Goal: Task Accomplishment & Management: Complete application form

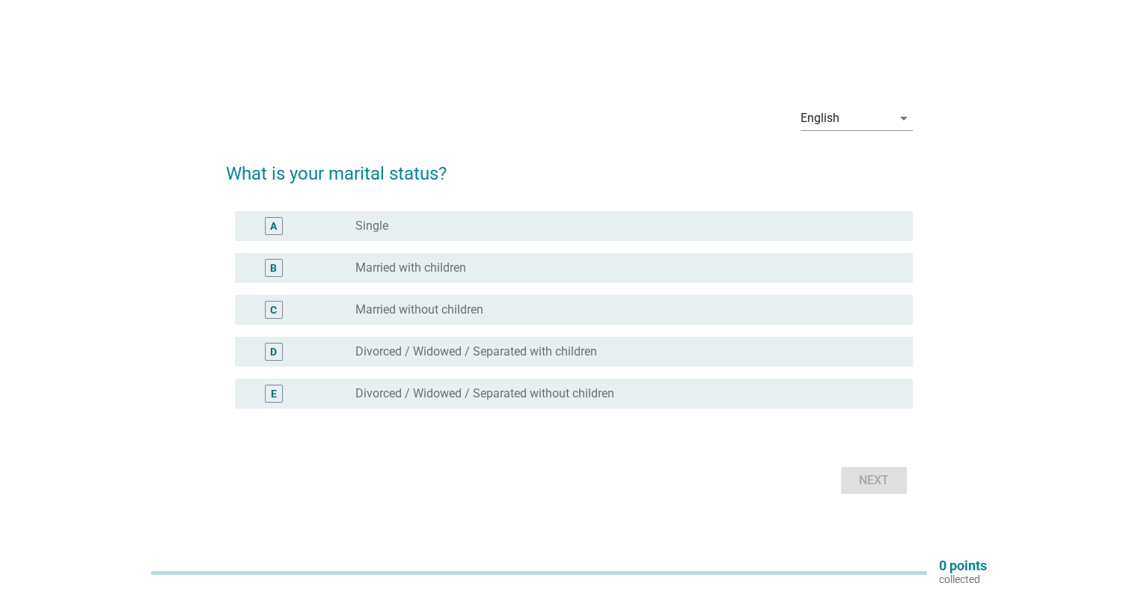
click at [440, 272] on label "Married with children" at bounding box center [411, 267] width 111 height 15
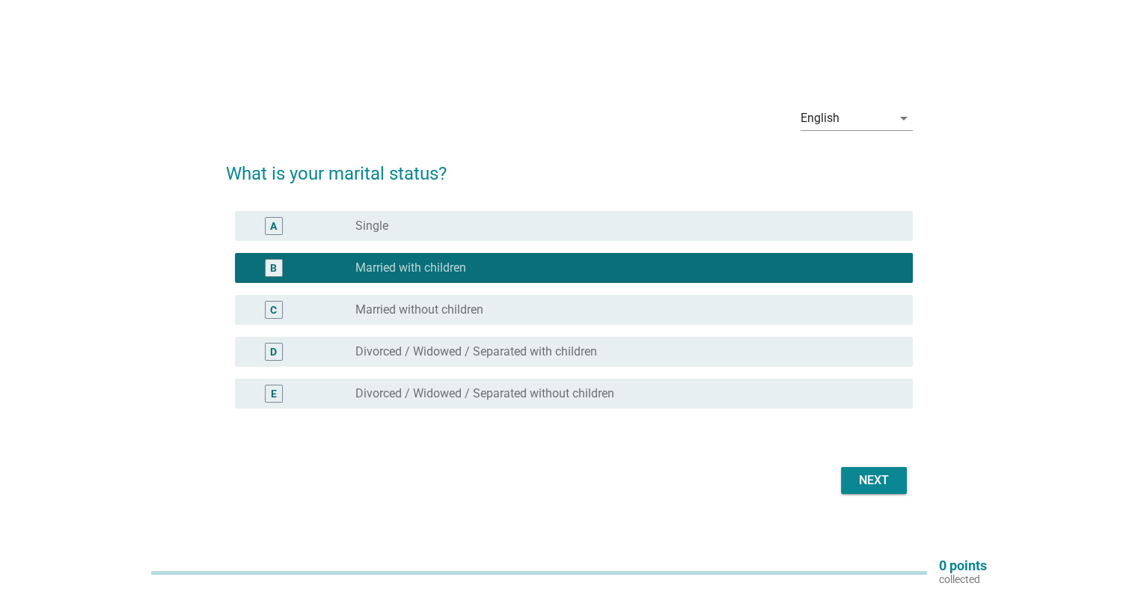
click at [880, 478] on div "Next" at bounding box center [874, 481] width 42 height 18
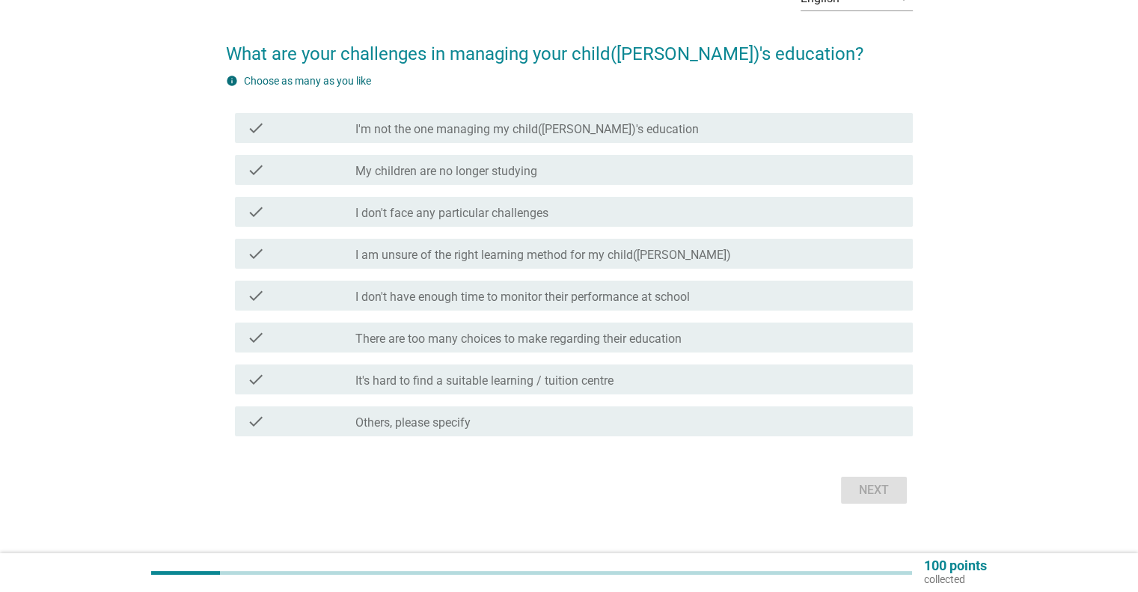
scroll to position [115, 0]
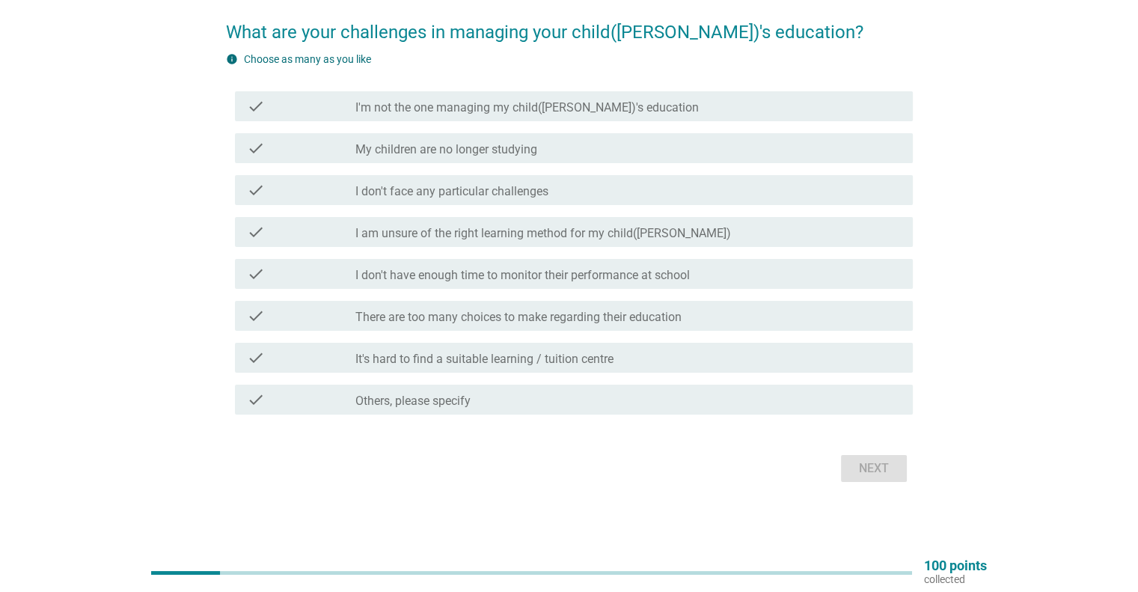
click at [531, 239] on label "I am unsure of the right learning method for my child([PERSON_NAME])" at bounding box center [544, 233] width 376 height 15
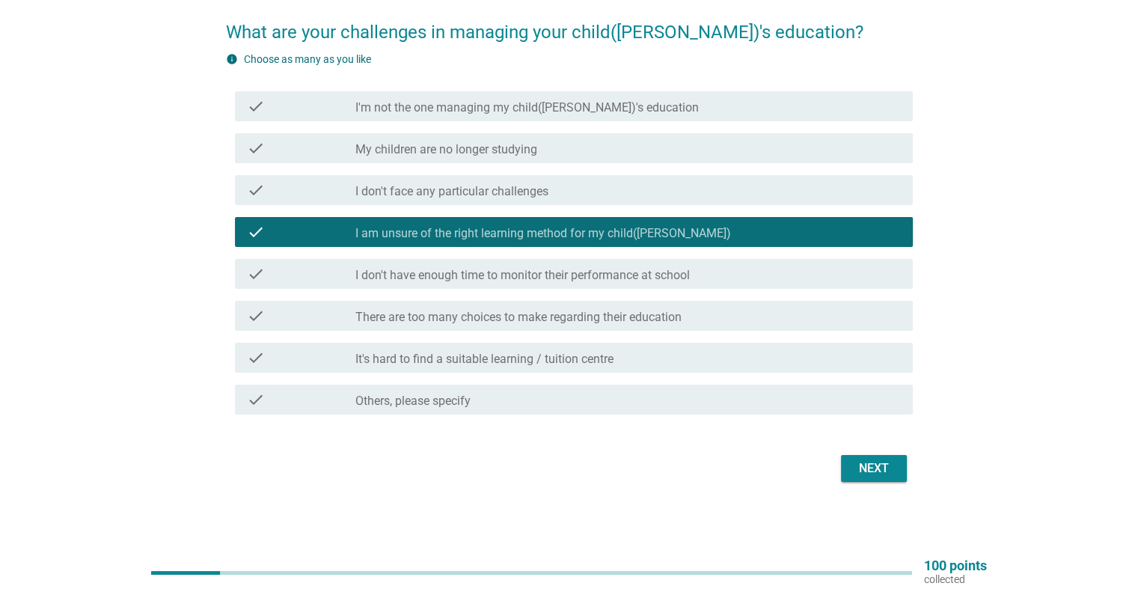
click at [551, 318] on label "There are too many choices to make regarding their education" at bounding box center [519, 317] width 326 height 15
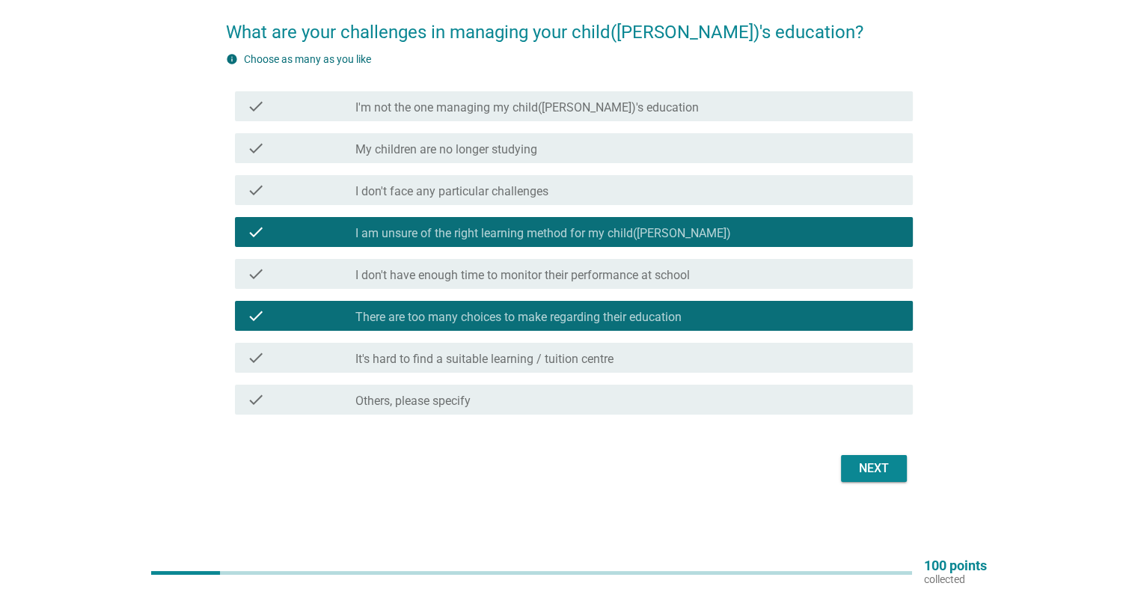
click at [552, 350] on div "check_box_outline_blank It's hard to find a suitable learning / tuition centre" at bounding box center [628, 358] width 545 height 18
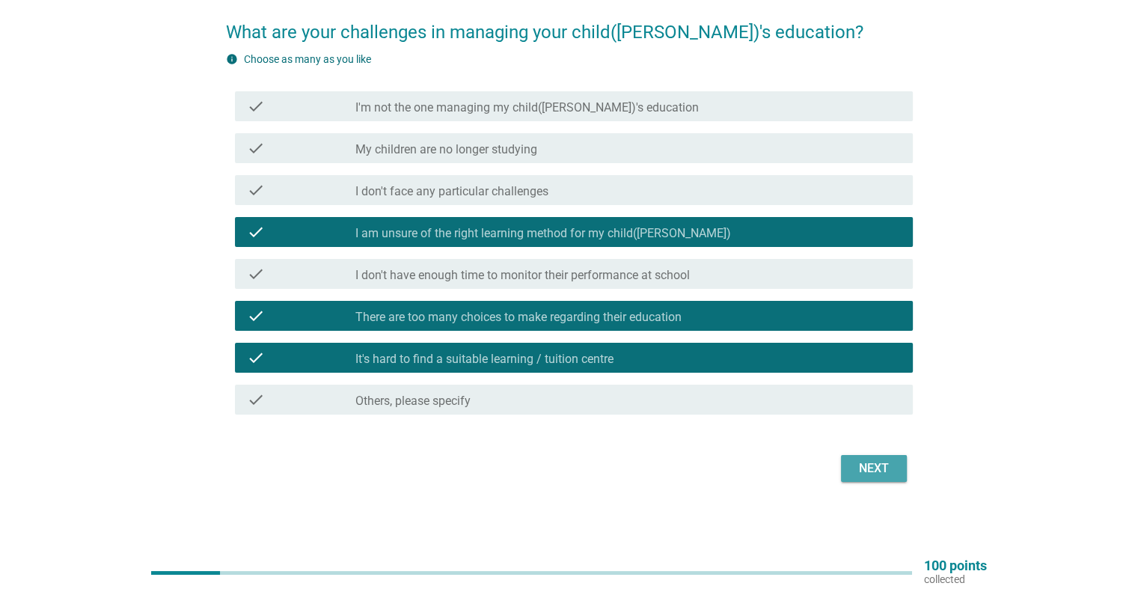
click at [862, 475] on div "Next" at bounding box center [874, 469] width 42 height 18
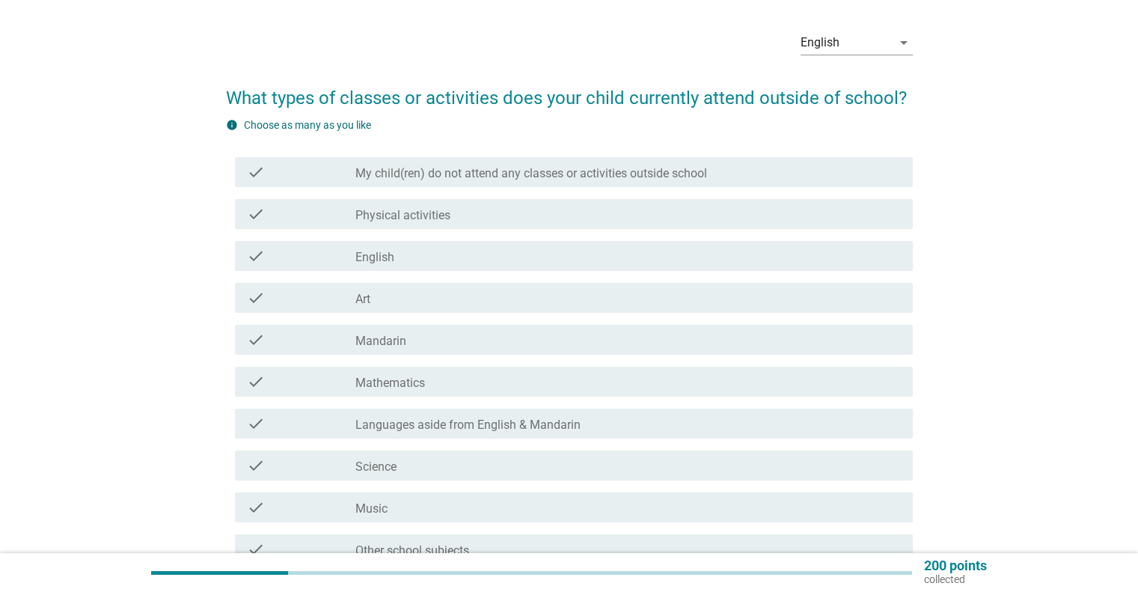
scroll to position [75, 0]
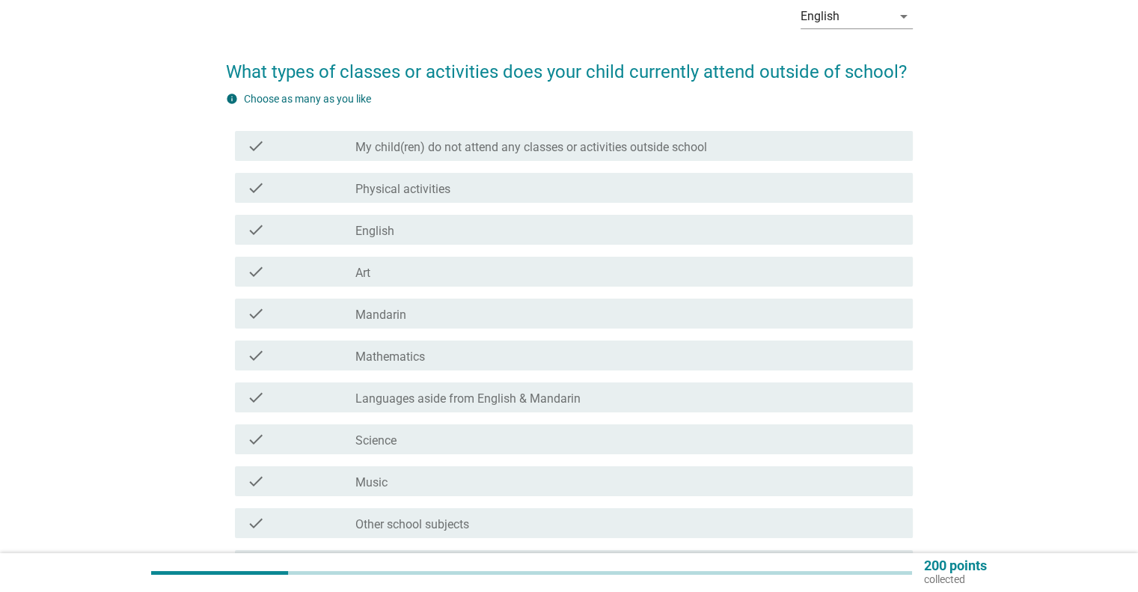
click at [482, 149] on label "My child(ren) do not attend any classes or activities outside school" at bounding box center [532, 147] width 352 height 15
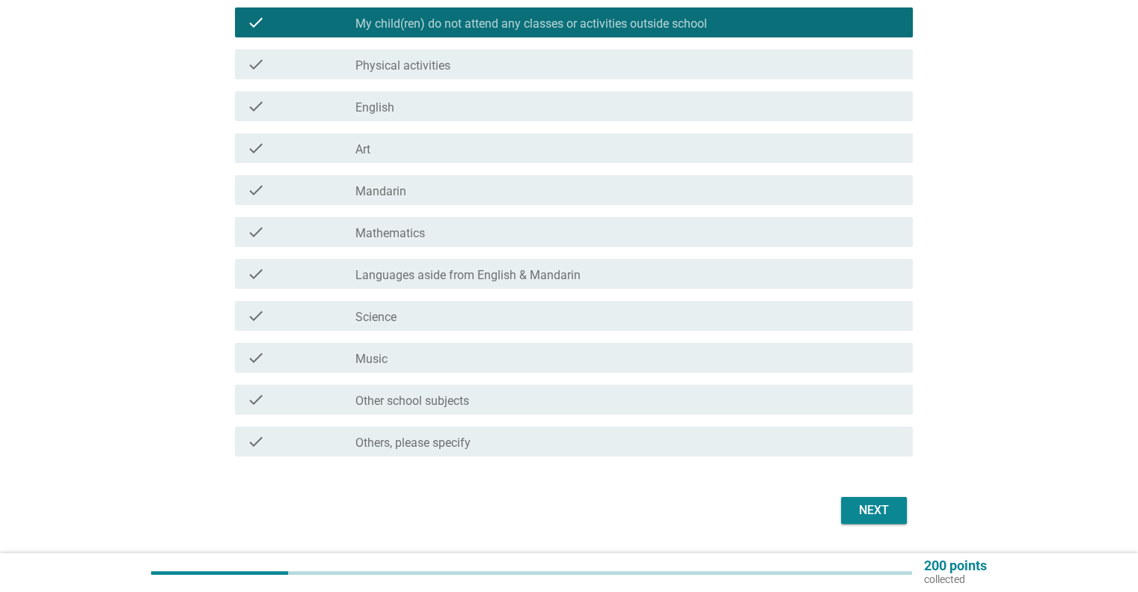
scroll to position [225, 0]
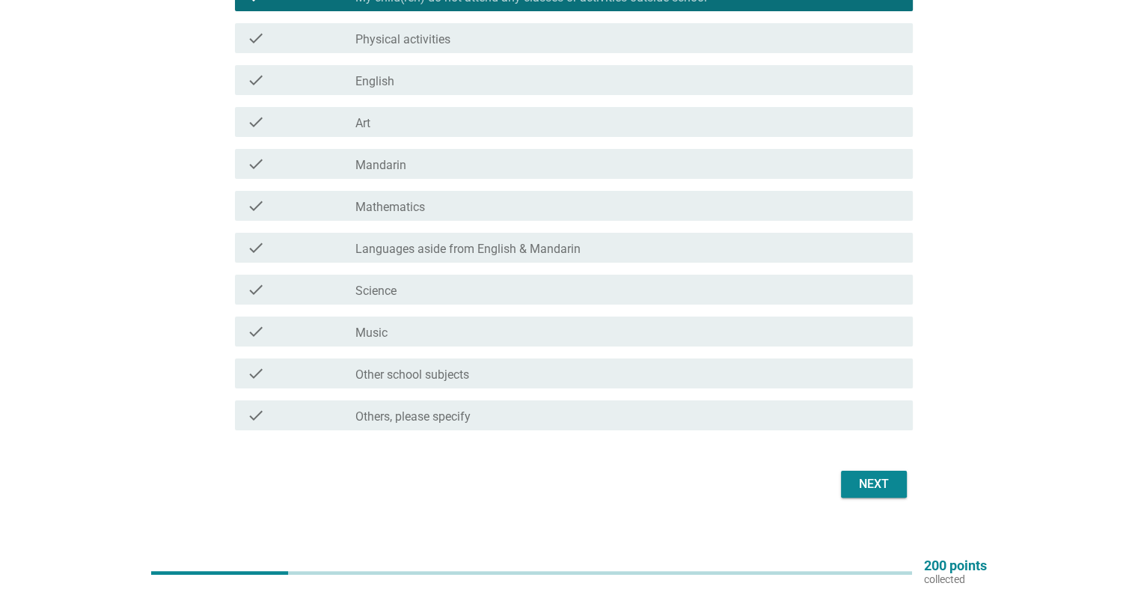
click at [853, 479] on div "Next" at bounding box center [874, 484] width 42 height 18
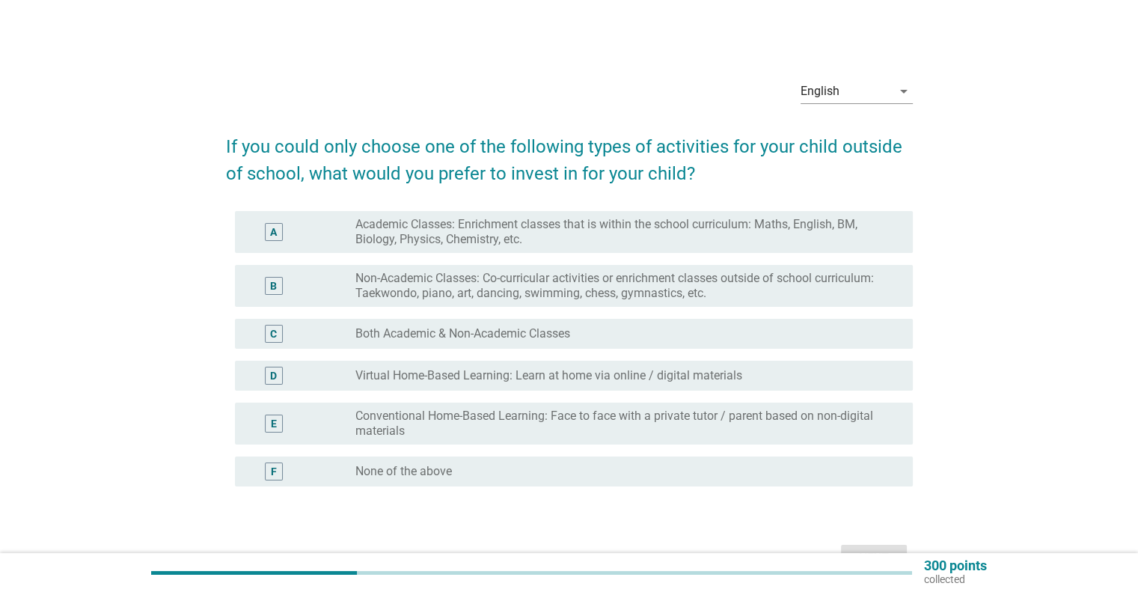
scroll to position [75, 0]
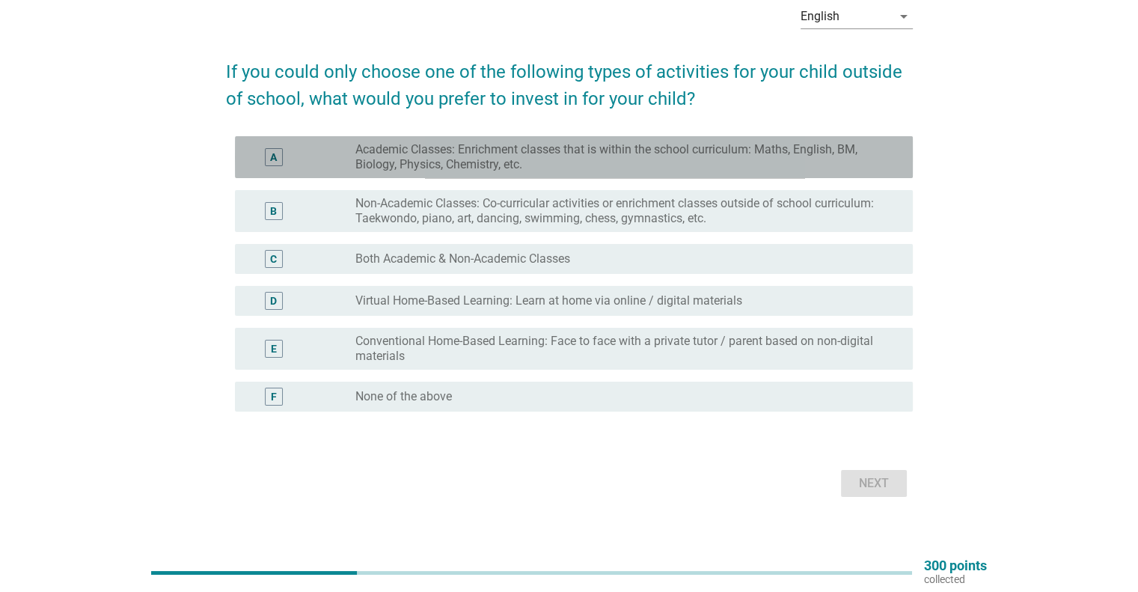
click at [479, 167] on label "Academic Classes: Enrichment classes that is within the school curriculum: Math…" at bounding box center [622, 157] width 533 height 30
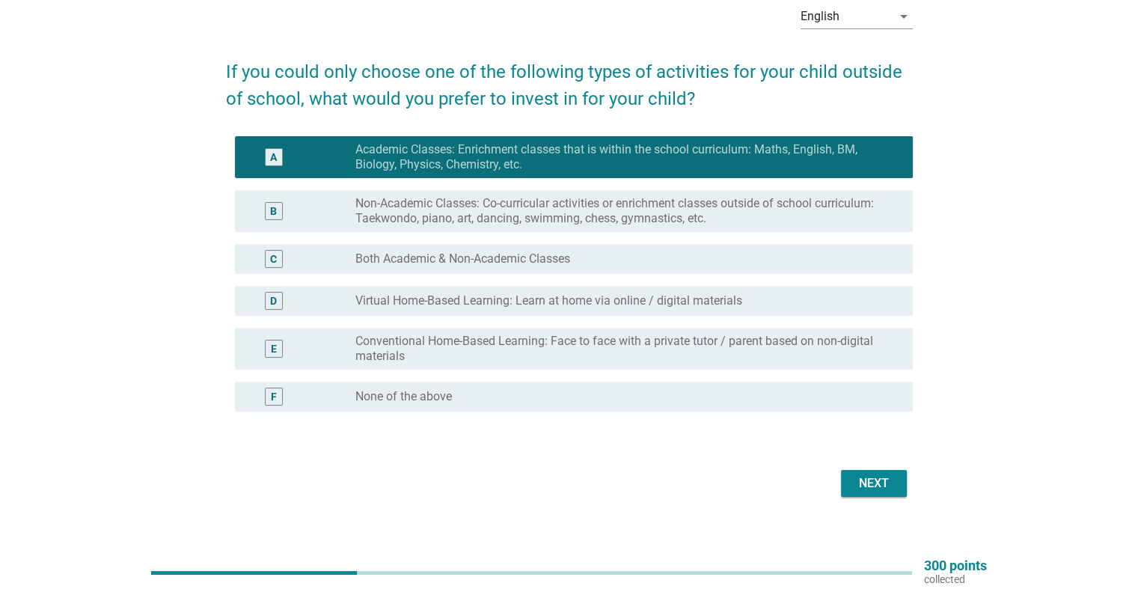
click at [482, 204] on label "Non-Academic Classes: Co-curricular activities or enrichment classes outside of…" at bounding box center [622, 211] width 533 height 30
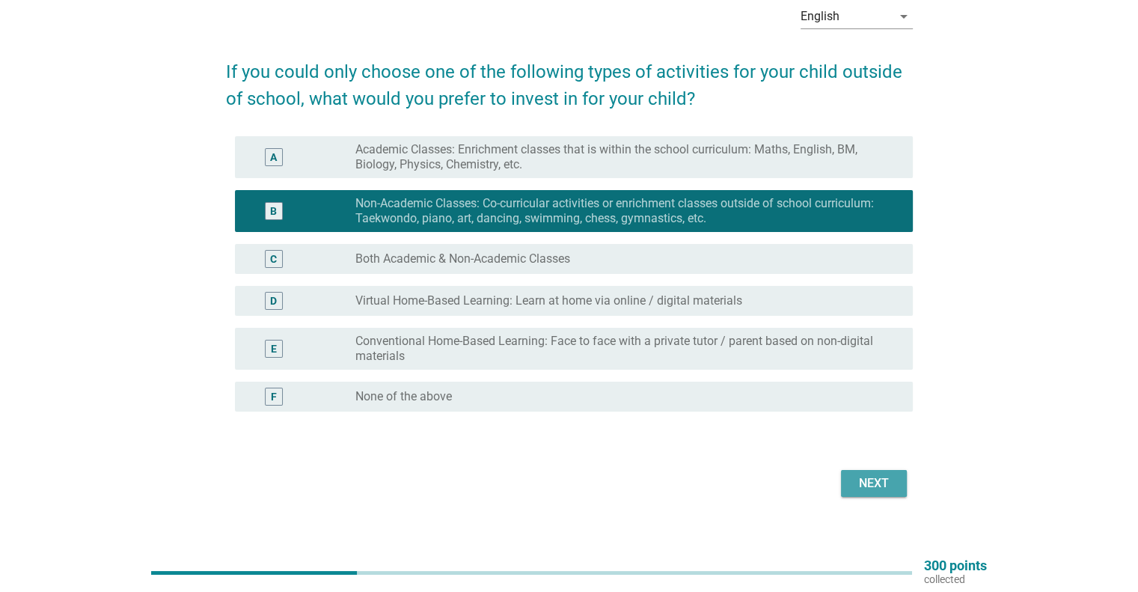
click at [864, 475] on button "Next" at bounding box center [874, 483] width 66 height 27
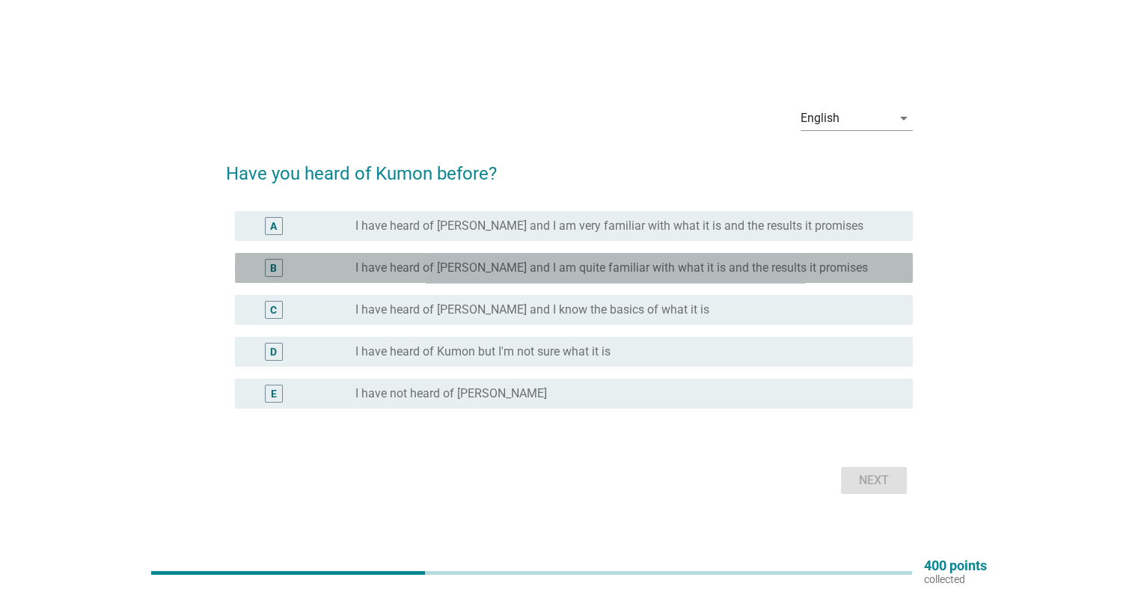
click at [464, 270] on label "I have heard of [PERSON_NAME] and I am quite familiar with what it is and the r…" at bounding box center [612, 267] width 513 height 15
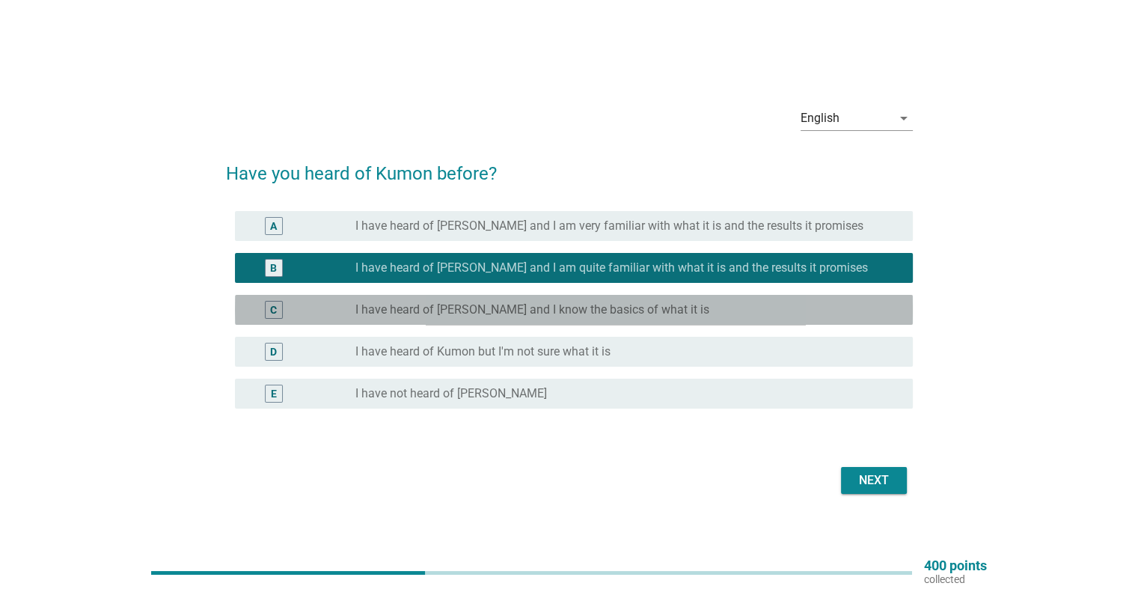
click at [506, 311] on label "I have heard of [PERSON_NAME] and I know the basics of what it is" at bounding box center [533, 309] width 354 height 15
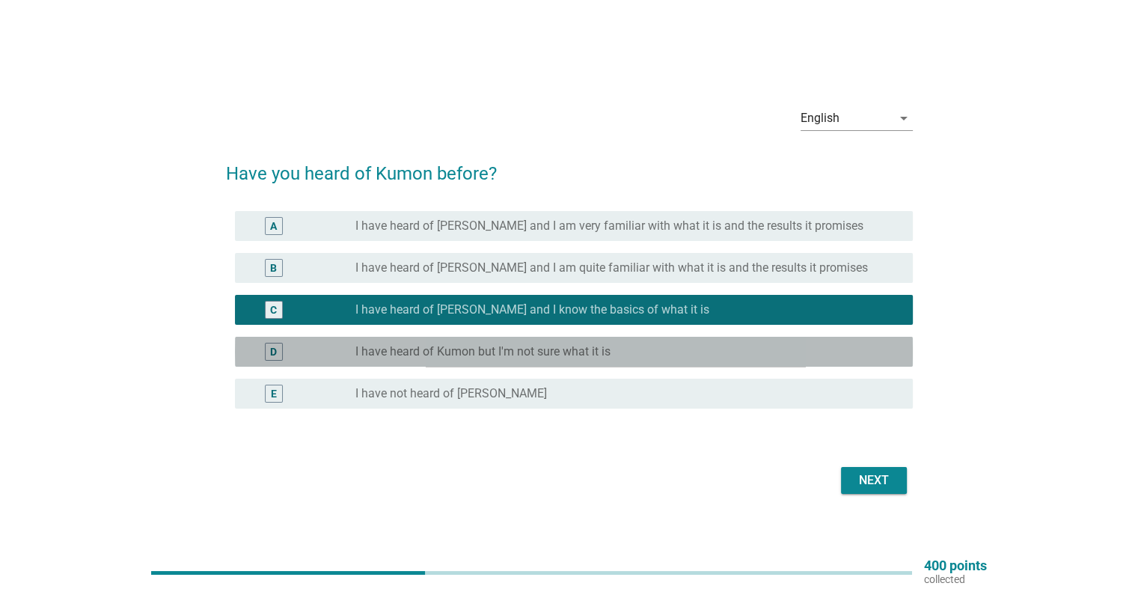
click at [573, 350] on label "I have heard of Kumon but I'm not sure what it is" at bounding box center [483, 351] width 255 height 15
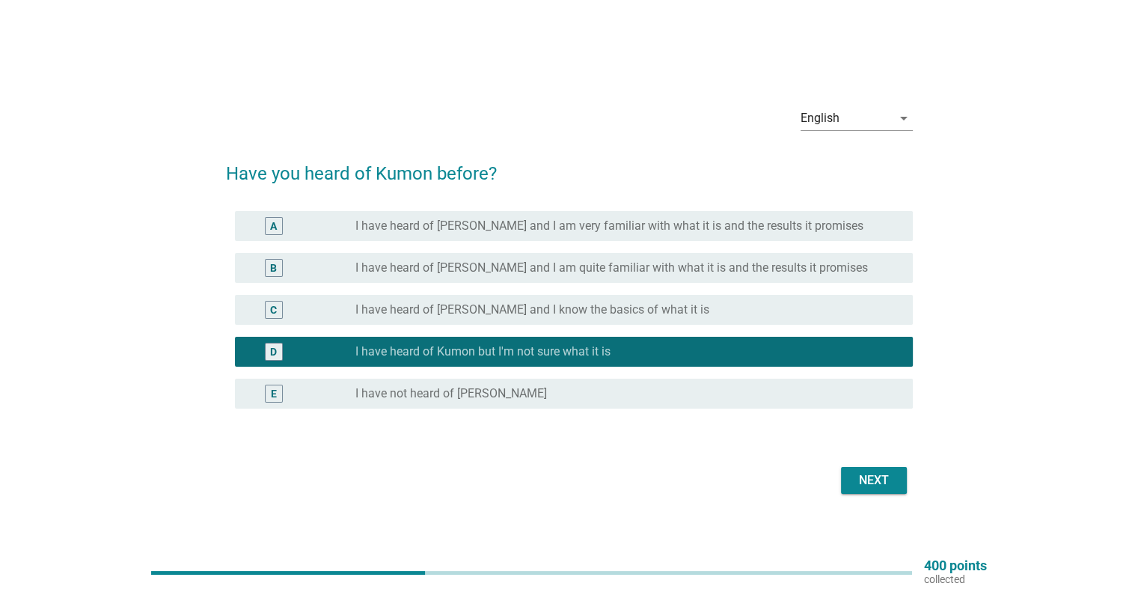
click at [905, 494] on div "Next" at bounding box center [569, 481] width 687 height 36
click at [873, 480] on div "Next" at bounding box center [874, 481] width 42 height 18
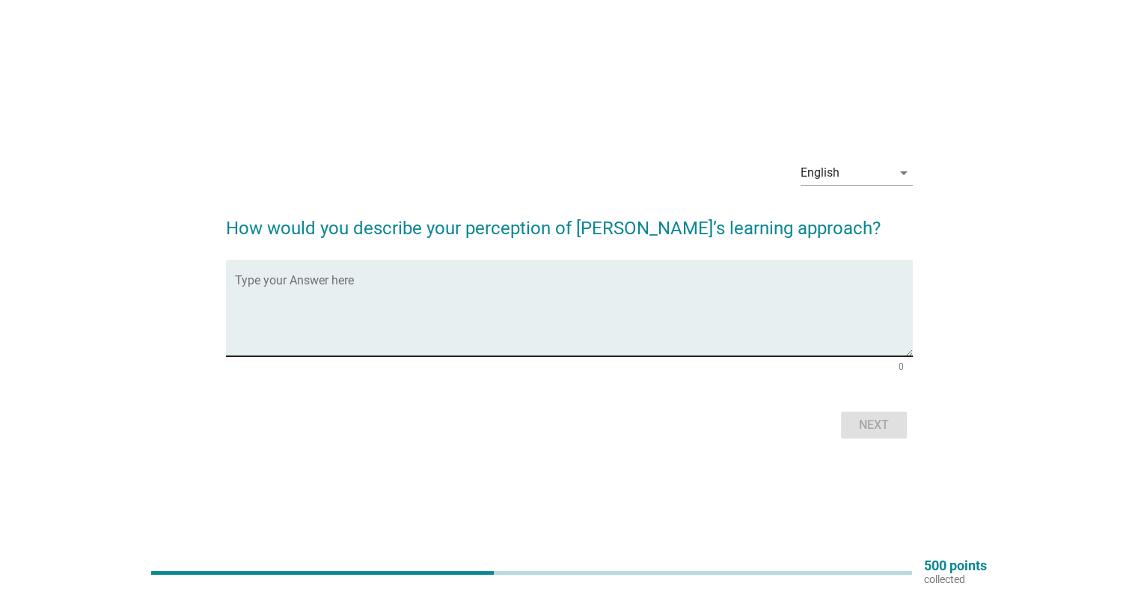
click at [421, 296] on textarea "Type your Answer here" at bounding box center [574, 317] width 678 height 79
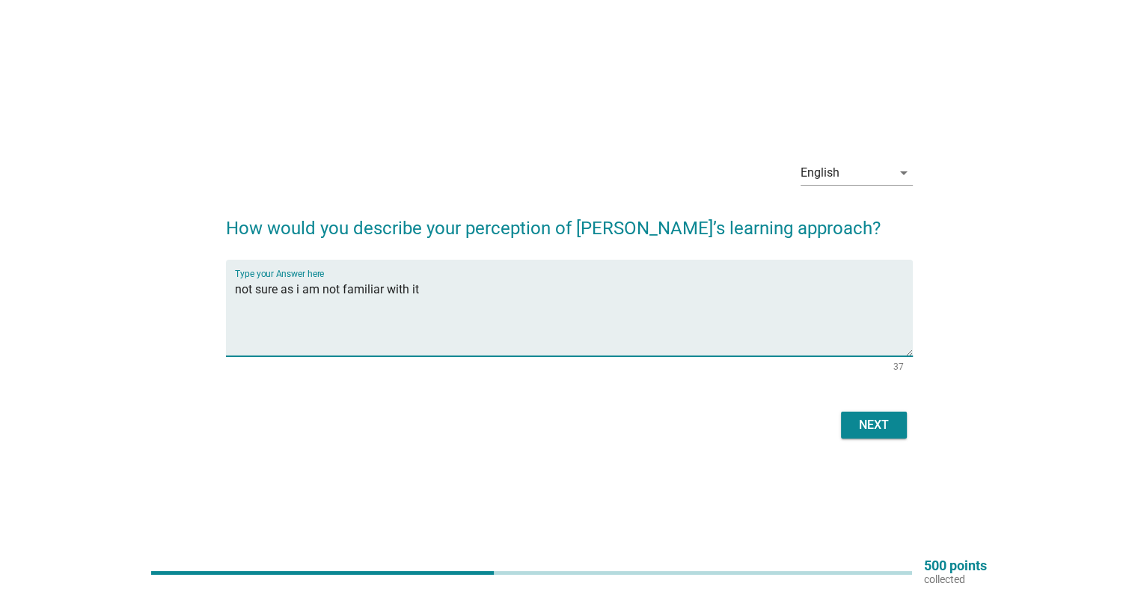
type textarea "not sure as i am not familiar with it"
click at [885, 425] on div "Next" at bounding box center [874, 425] width 42 height 18
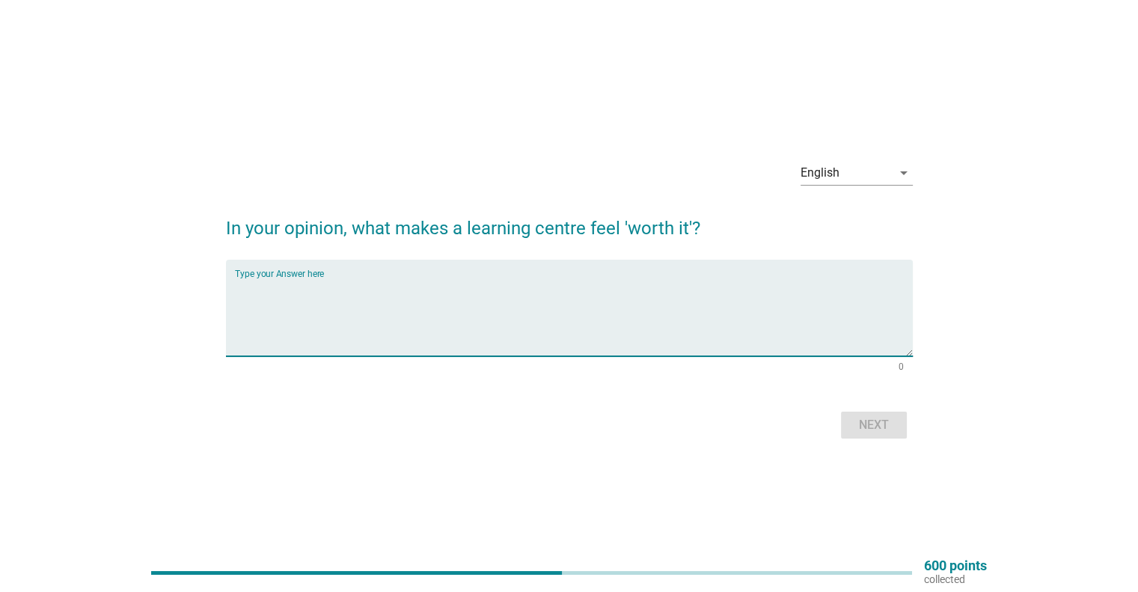
click at [389, 288] on textarea "Type your Answer here" at bounding box center [574, 317] width 678 height 79
type textarea "child is learning and comes out of the class excited"
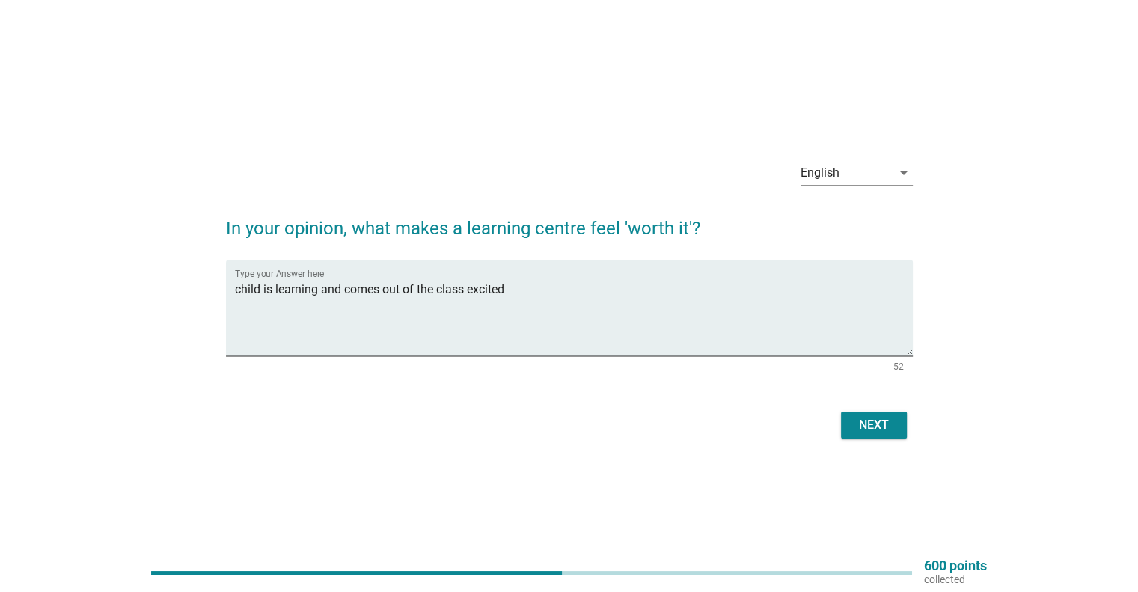
click at [876, 409] on div "Next" at bounding box center [569, 425] width 687 height 36
click at [875, 421] on div "Next" at bounding box center [874, 425] width 42 height 18
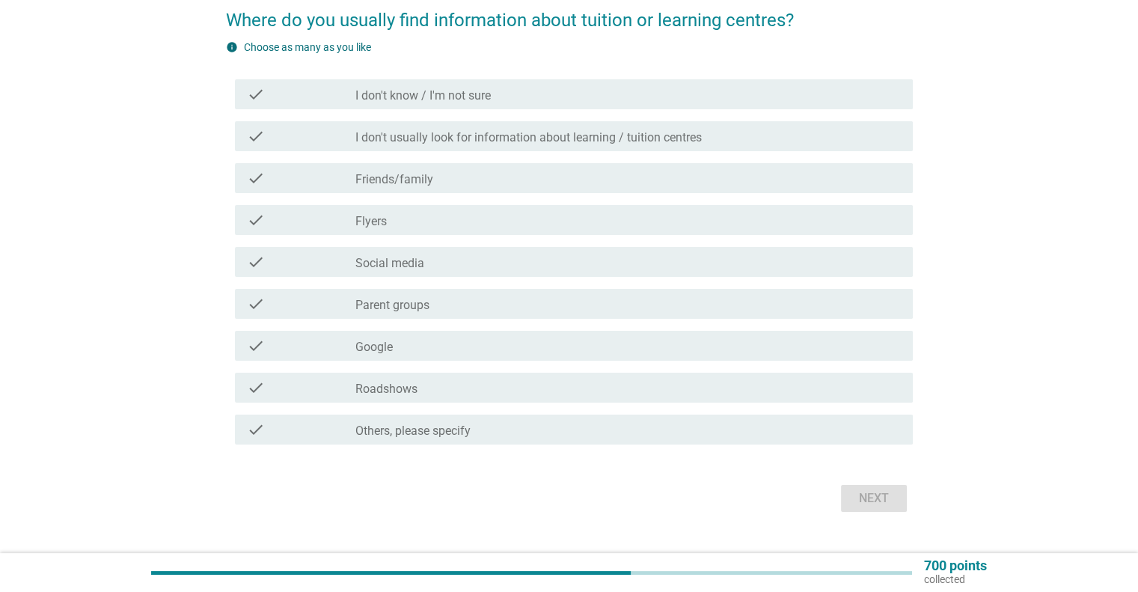
scroll to position [150, 0]
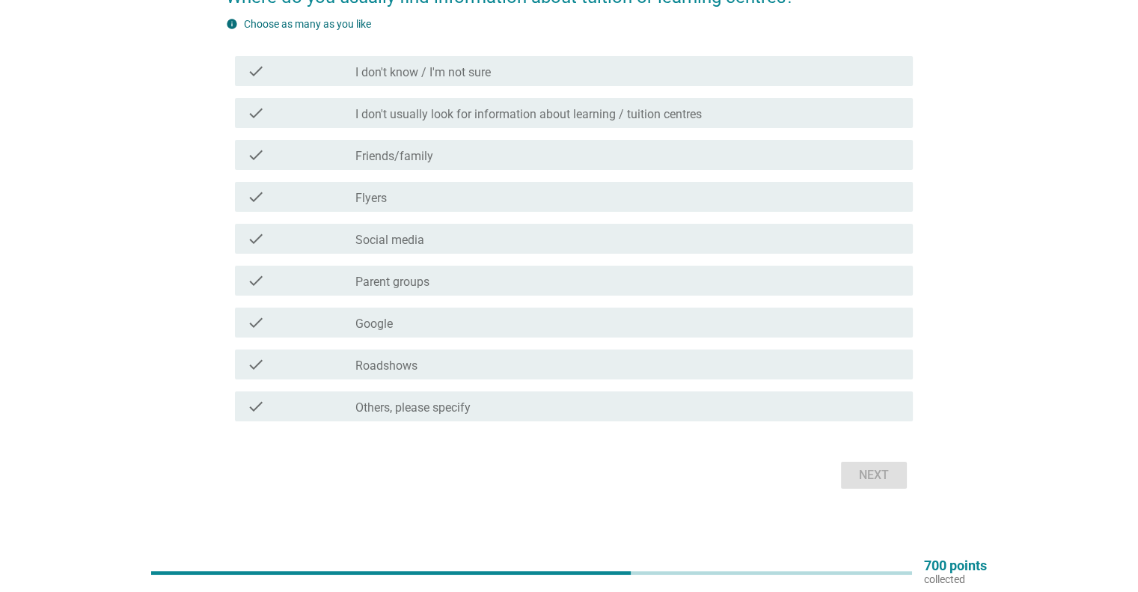
click at [462, 157] on div "check_box_outline_blank Friends/family" at bounding box center [628, 155] width 545 height 18
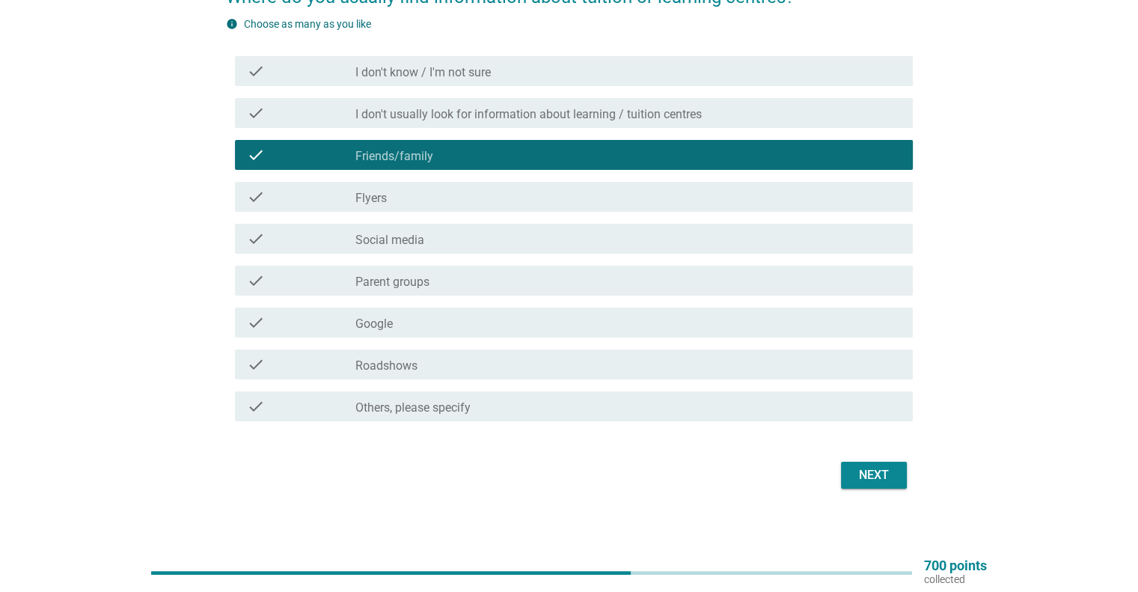
click at [885, 477] on div "Next" at bounding box center [874, 475] width 42 height 18
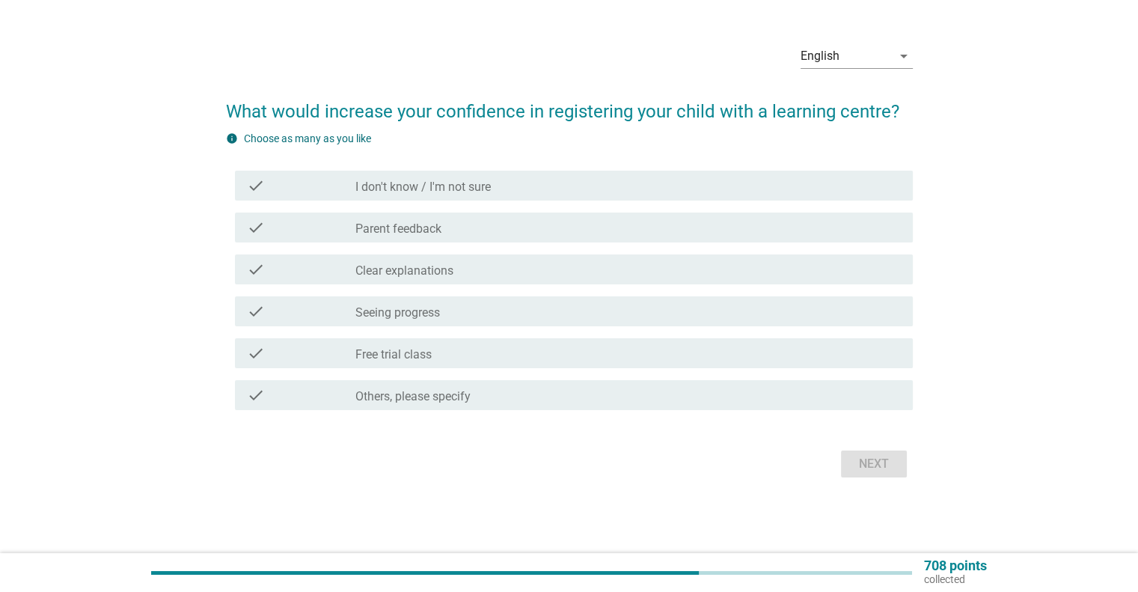
scroll to position [0, 0]
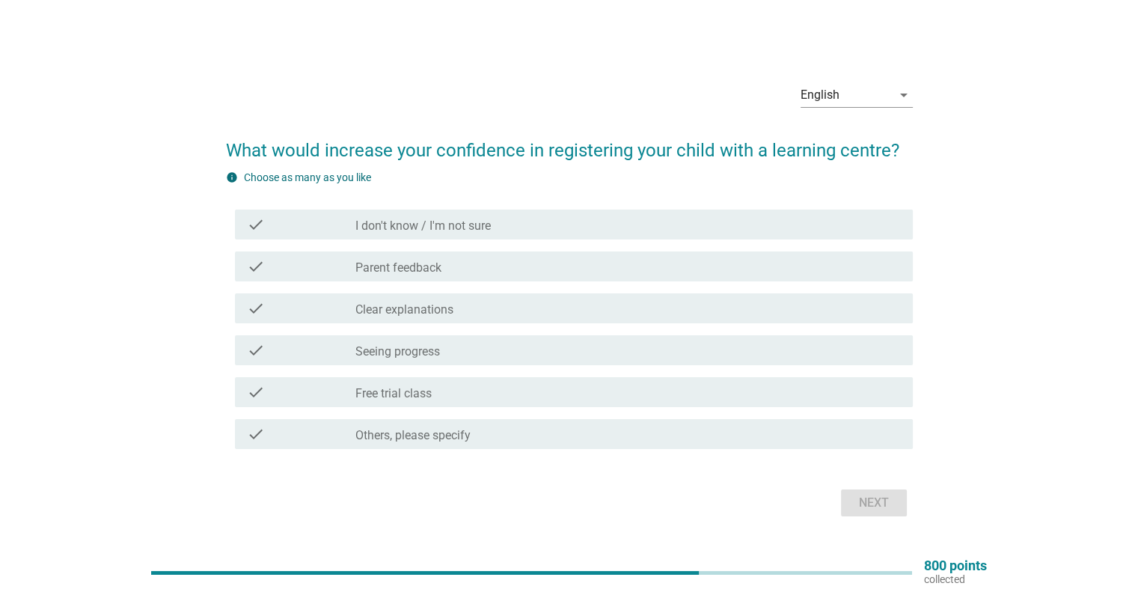
click at [429, 308] on label "Clear explanations" at bounding box center [405, 309] width 98 height 15
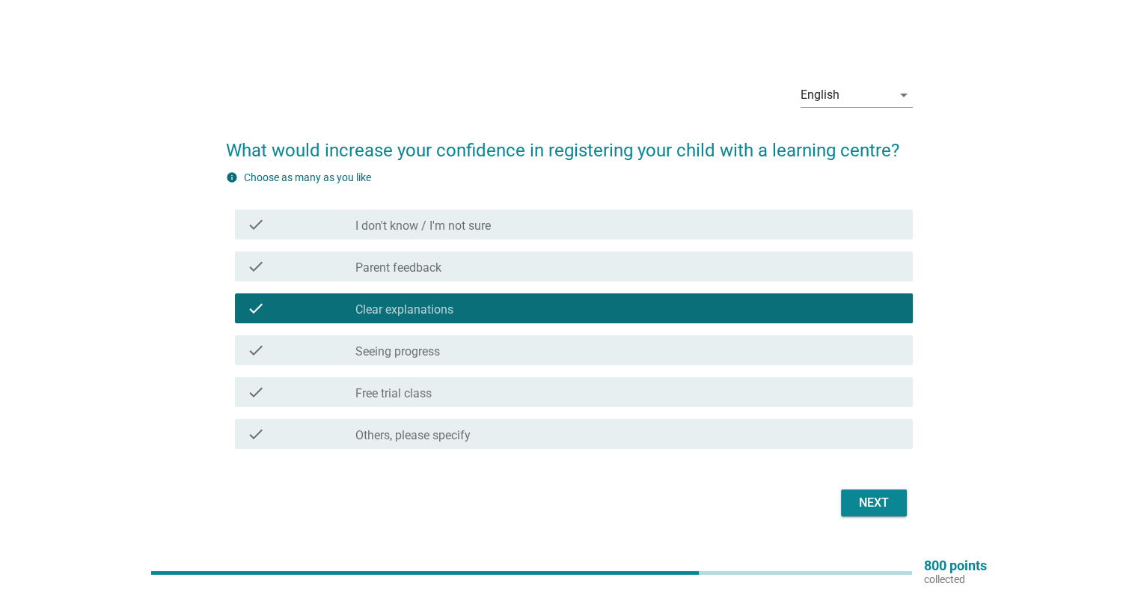
click at [439, 350] on label "Seeing progress" at bounding box center [398, 351] width 85 height 15
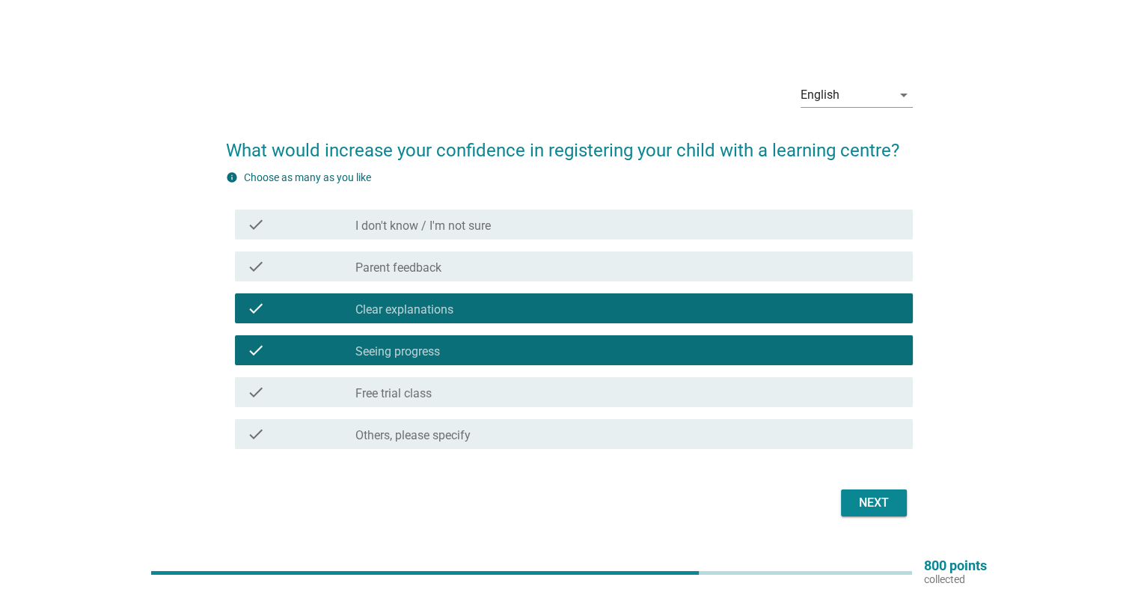
click at [880, 506] on div "Next" at bounding box center [874, 503] width 42 height 18
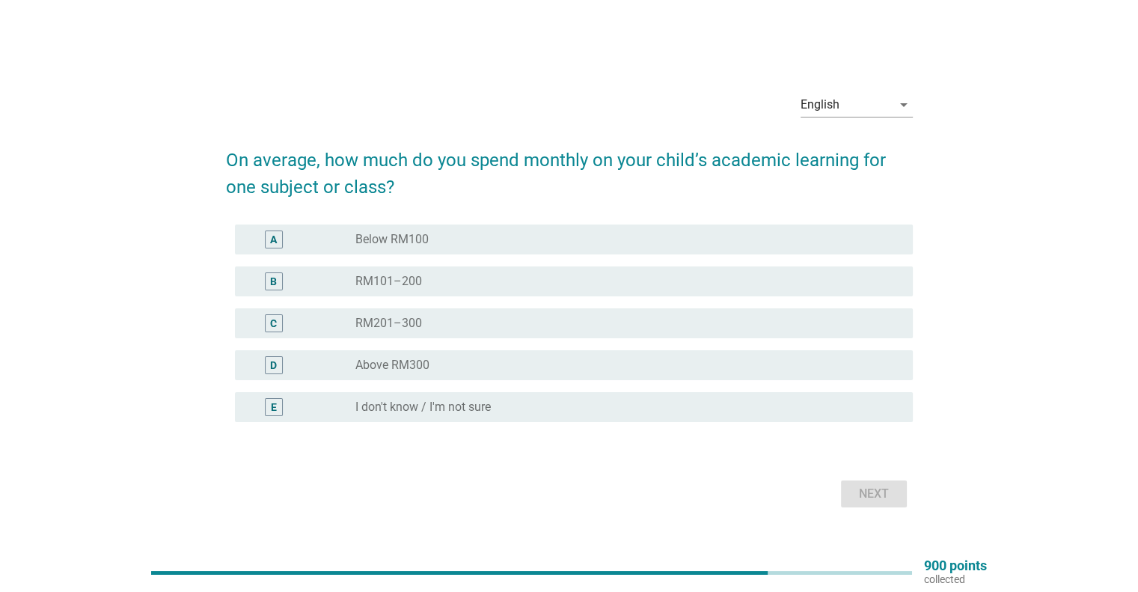
click at [468, 398] on div "radio_button_unchecked I don't know / I'm not sure" at bounding box center [628, 407] width 545 height 18
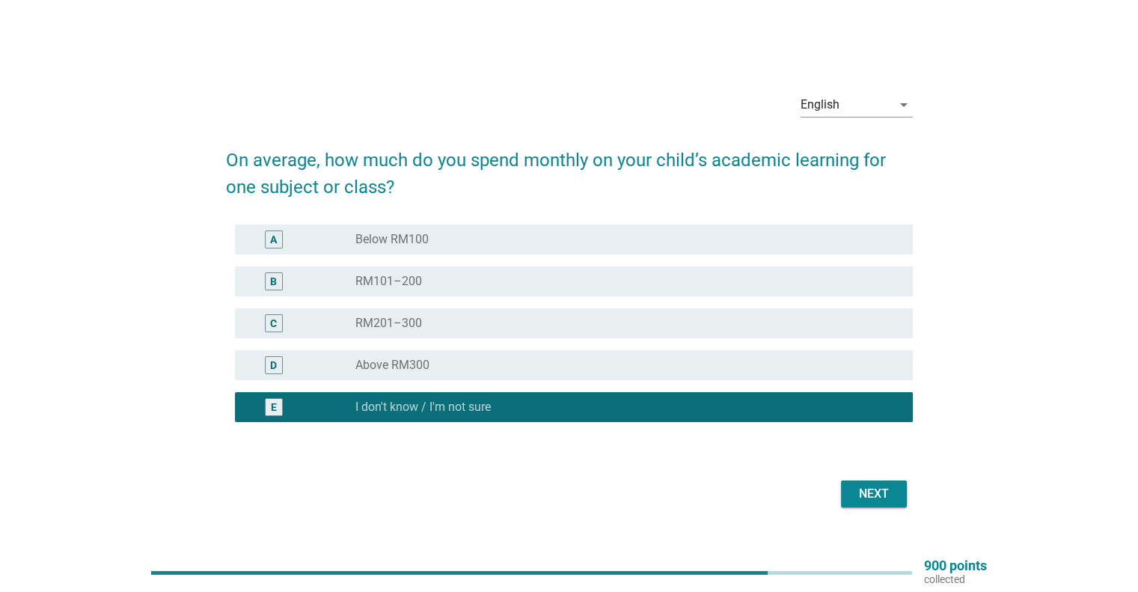
click at [885, 505] on button "Next" at bounding box center [874, 493] width 66 height 27
